Goal: Communication & Community: Ask a question

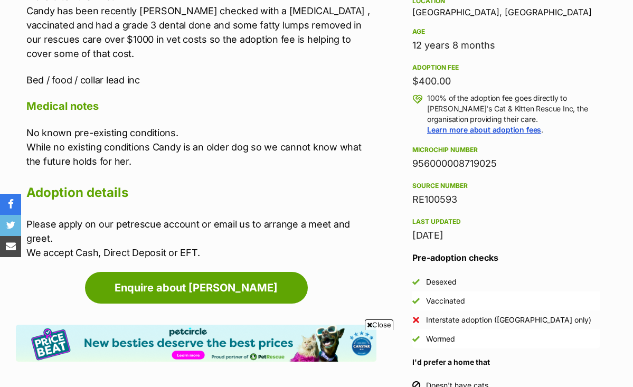
scroll to position [855, 0]
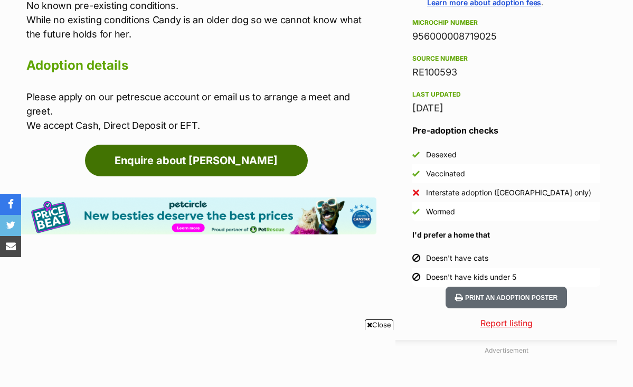
click at [253, 145] on link "Enquire about [PERSON_NAME]" at bounding box center [196, 161] width 223 height 32
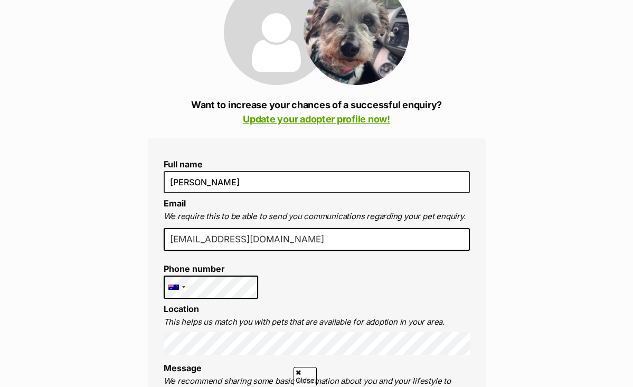
scroll to position [155, 0]
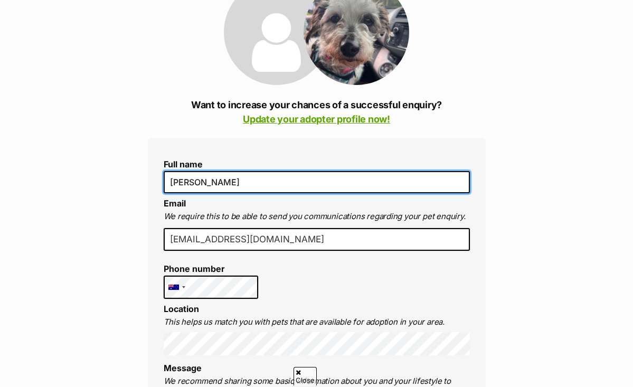
click at [237, 182] on input "[PERSON_NAME]" at bounding box center [317, 182] width 306 height 22
type input "[PERSON_NAME]"
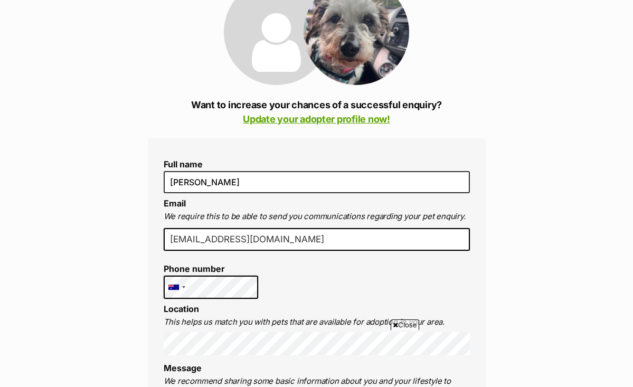
click at [230, 244] on input "[EMAIL_ADDRESS][DOMAIN_NAME]" at bounding box center [317, 239] width 306 height 23
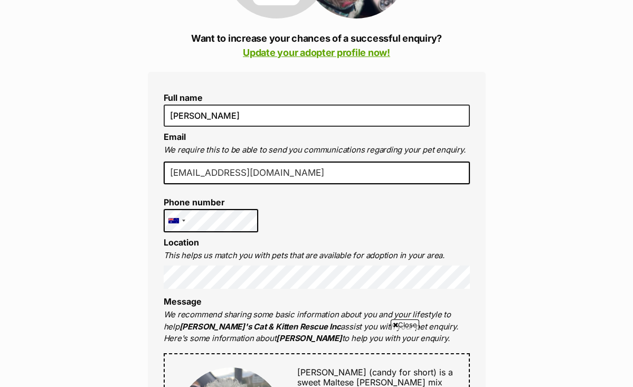
scroll to position [252, 0]
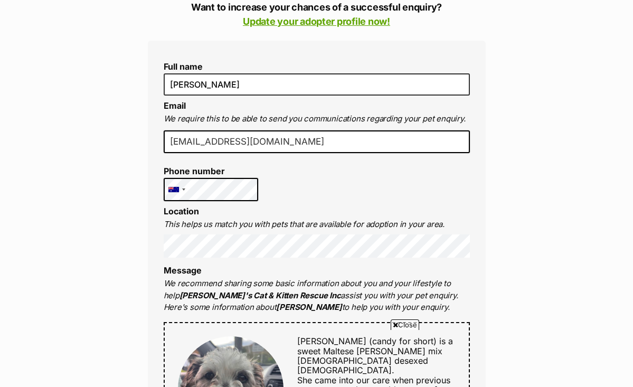
type input "[EMAIL_ADDRESS][DOMAIN_NAME]"
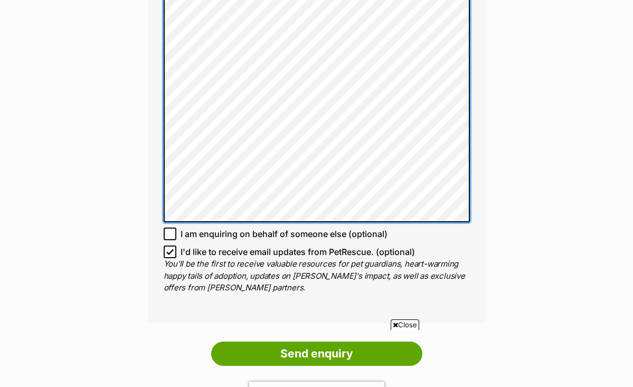
scroll to position [1079, 0]
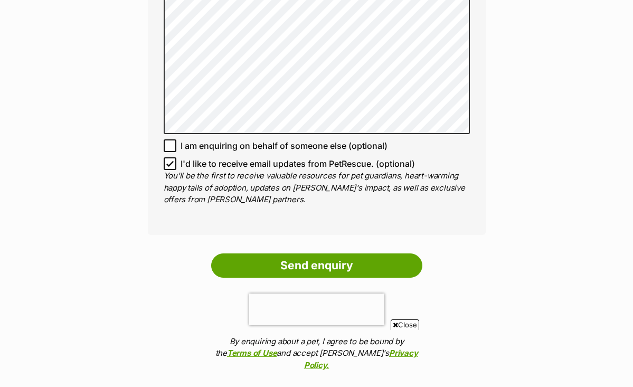
click at [170, 160] on icon at bounding box center [169, 163] width 7 height 7
click at [170, 157] on input "I'd like to receive email updates from PetRescue. (optional)" at bounding box center [170, 163] width 13 height 13
checkbox input "false"
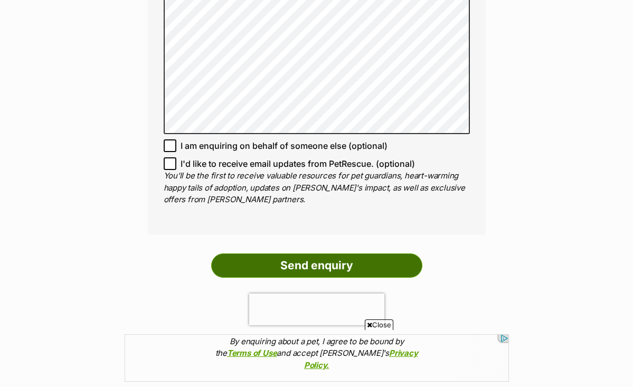
scroll to position [0, 0]
click at [326, 254] on input "Send enquiry" at bounding box center [316, 266] width 211 height 24
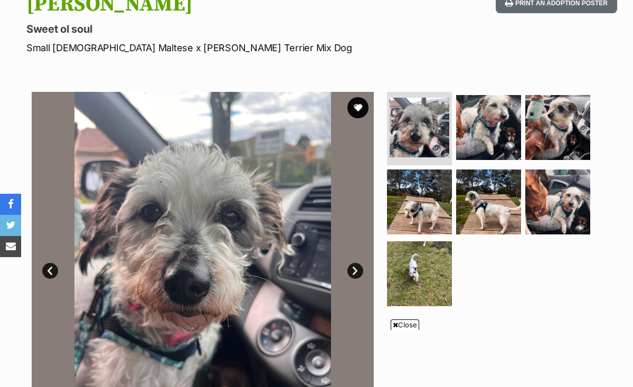
scroll to position [197, 0]
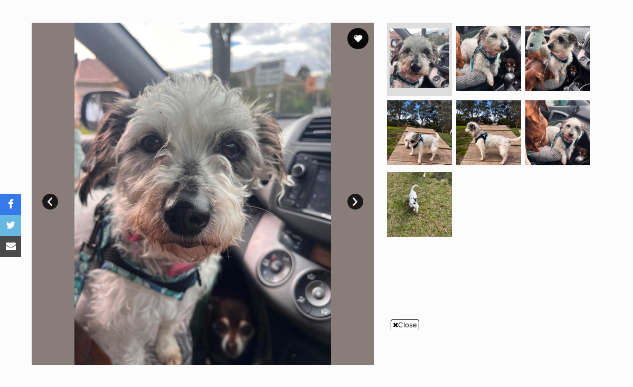
click at [355, 201] on link "Next" at bounding box center [356, 202] width 16 height 16
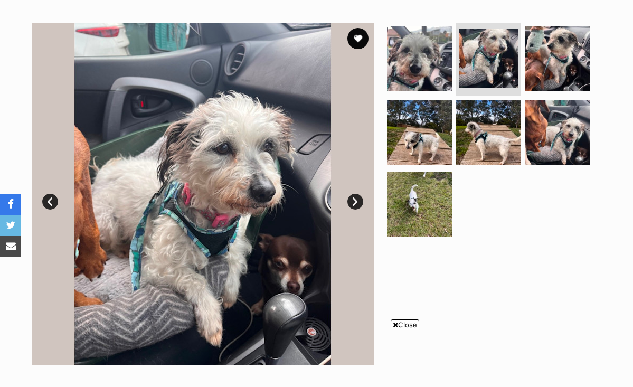
click at [355, 201] on link "Next" at bounding box center [356, 202] width 16 height 16
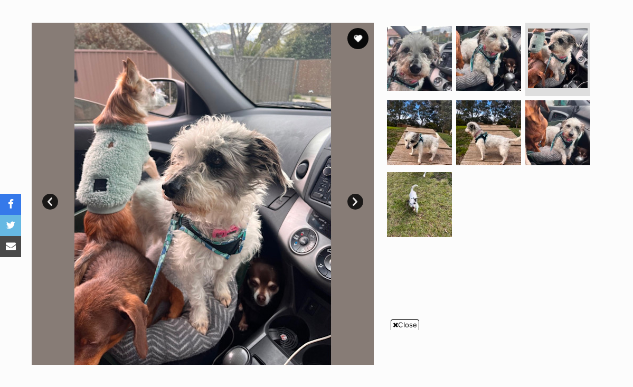
click at [355, 201] on link "Next" at bounding box center [356, 202] width 16 height 16
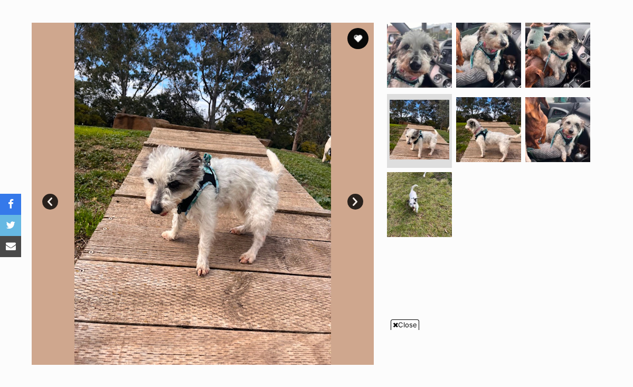
click at [355, 201] on link "Next" at bounding box center [356, 202] width 16 height 16
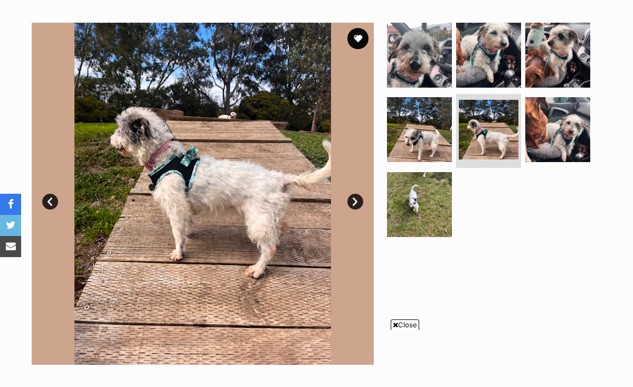
click at [355, 201] on link "Next" at bounding box center [356, 202] width 16 height 16
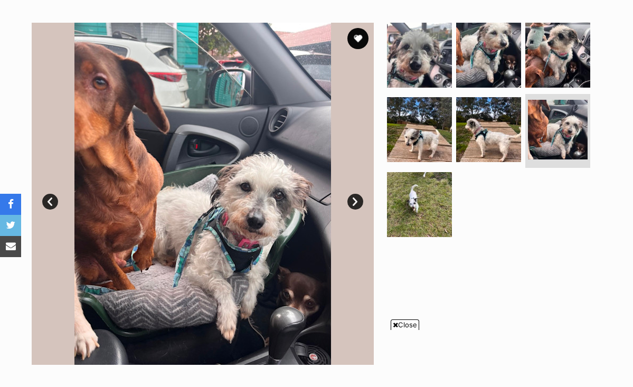
scroll to position [136, 0]
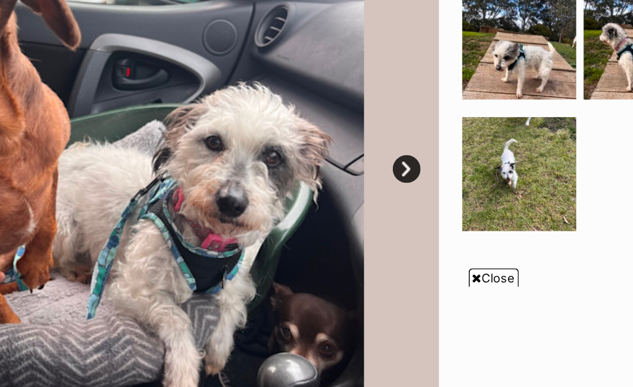
click at [391, 320] on span "Close" at bounding box center [405, 325] width 29 height 11
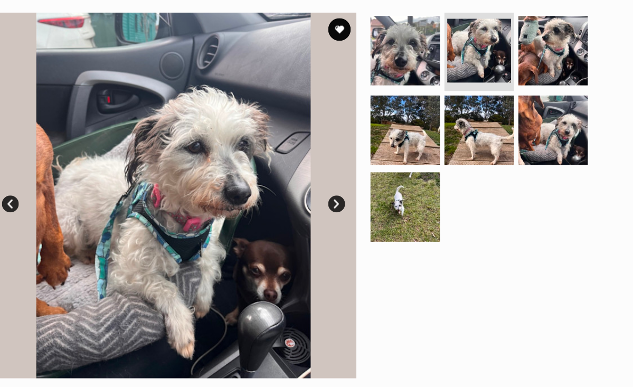
scroll to position [0, 0]
